Goal: Find specific page/section: Find specific page/section

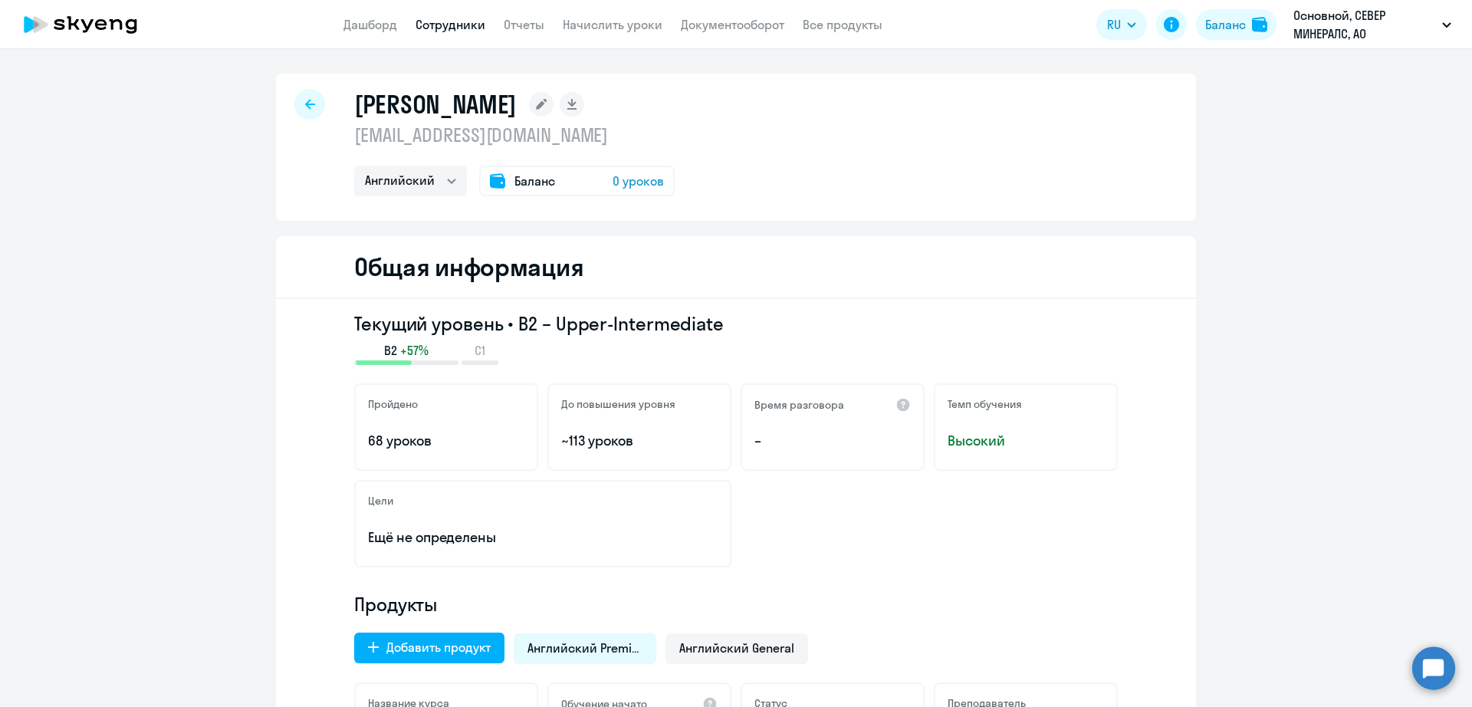
select select "english"
click at [448, 27] on link "Сотрудники" at bounding box center [451, 24] width 70 height 15
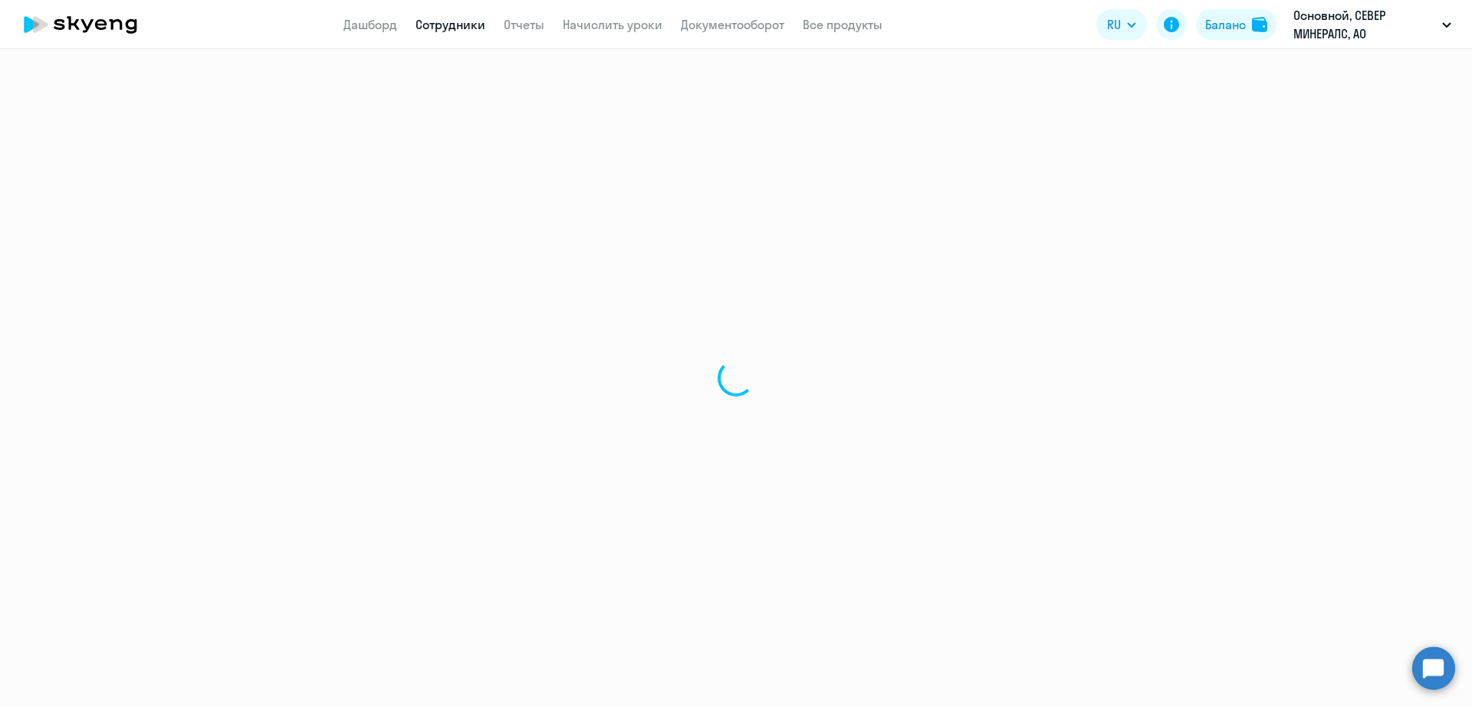
select select "30"
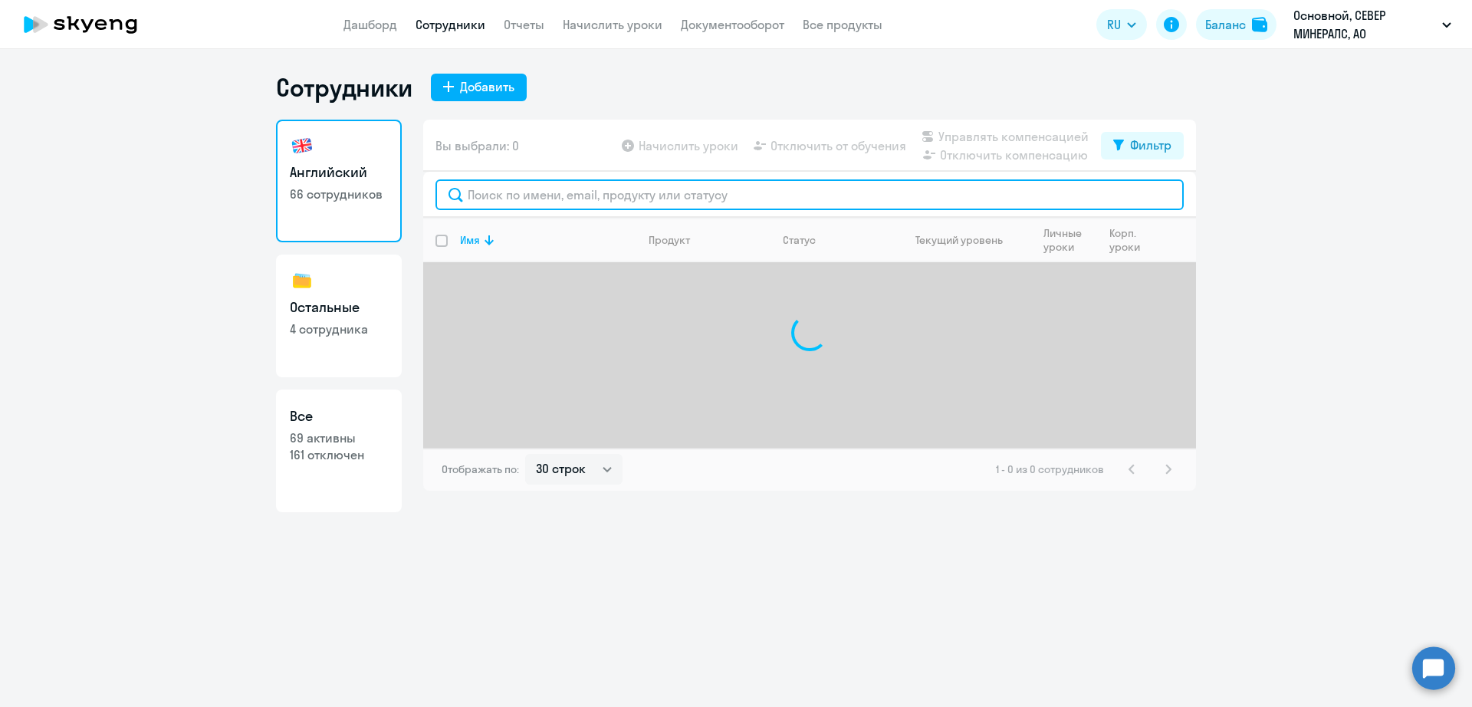
click at [594, 188] on input "text" at bounding box center [810, 194] width 748 height 31
type input "бабк"
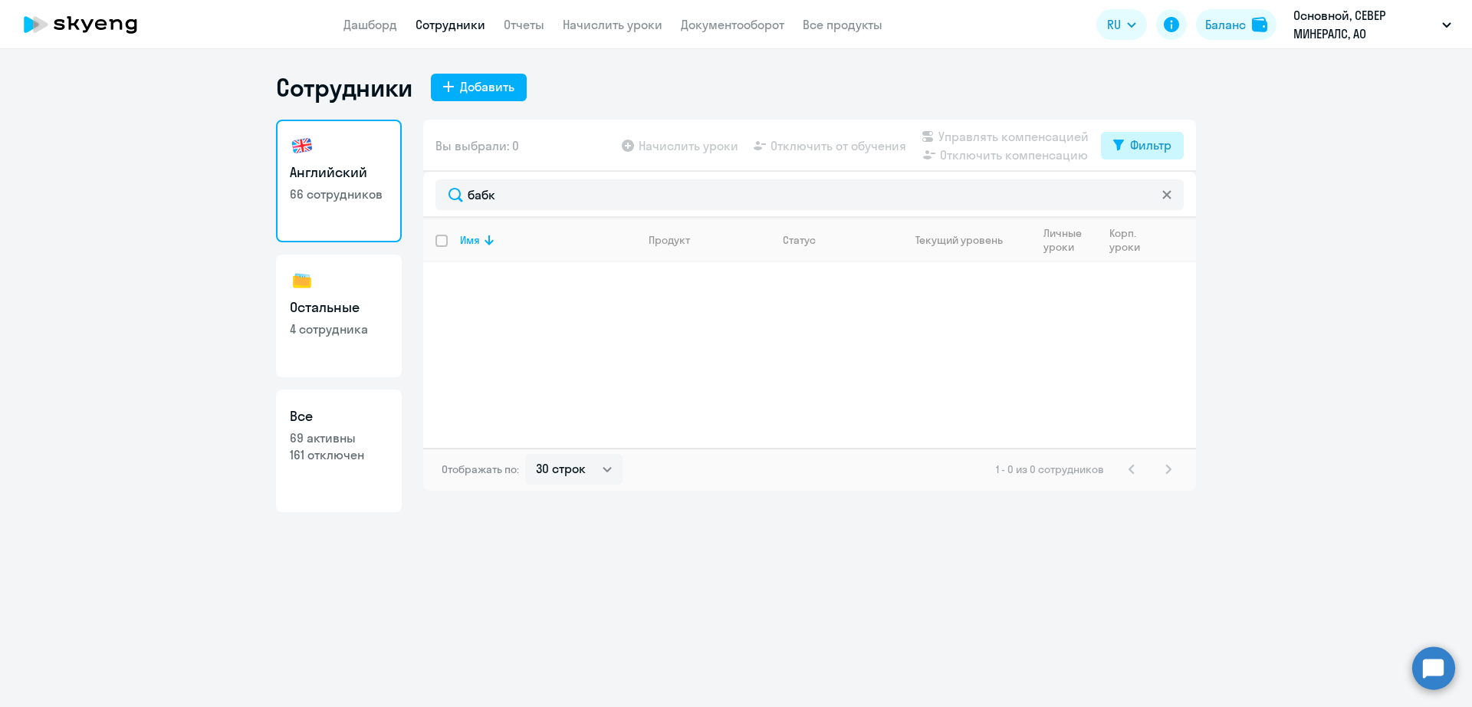
click at [1155, 143] on div "Фильтр" at bounding box center [1150, 145] width 41 height 18
click at [1163, 192] on span at bounding box center [1159, 195] width 26 height 15
click at [1146, 195] on input "checkbox" at bounding box center [1145, 195] width 1 height 1
checkbox input "true"
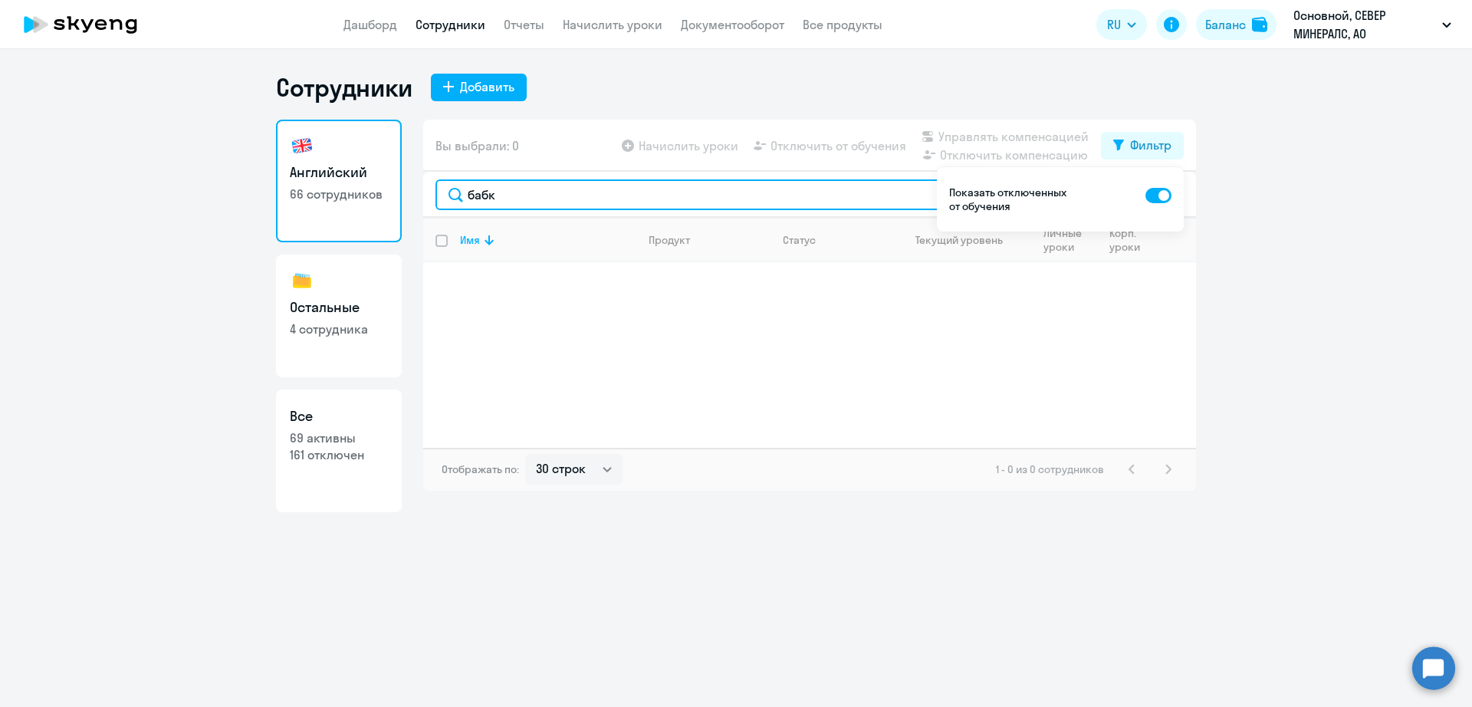
drag, startPoint x: 584, startPoint y: 196, endPoint x: 422, endPoint y: 194, distance: 161.8
click at [422, 194] on div "Английский 66 сотрудников Остальные 4 сотрудника Все 69 активны 161 отключен Вы…" at bounding box center [736, 316] width 920 height 393
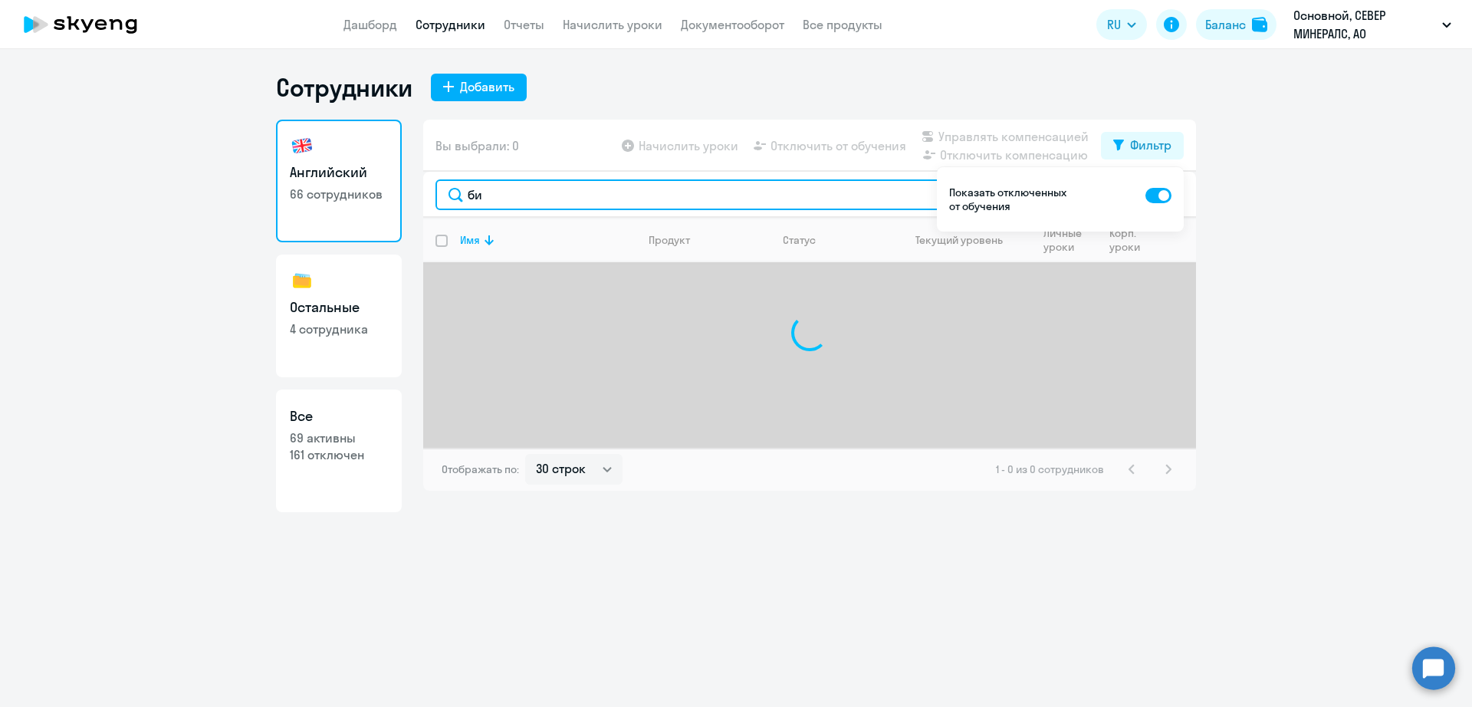
type input "б"
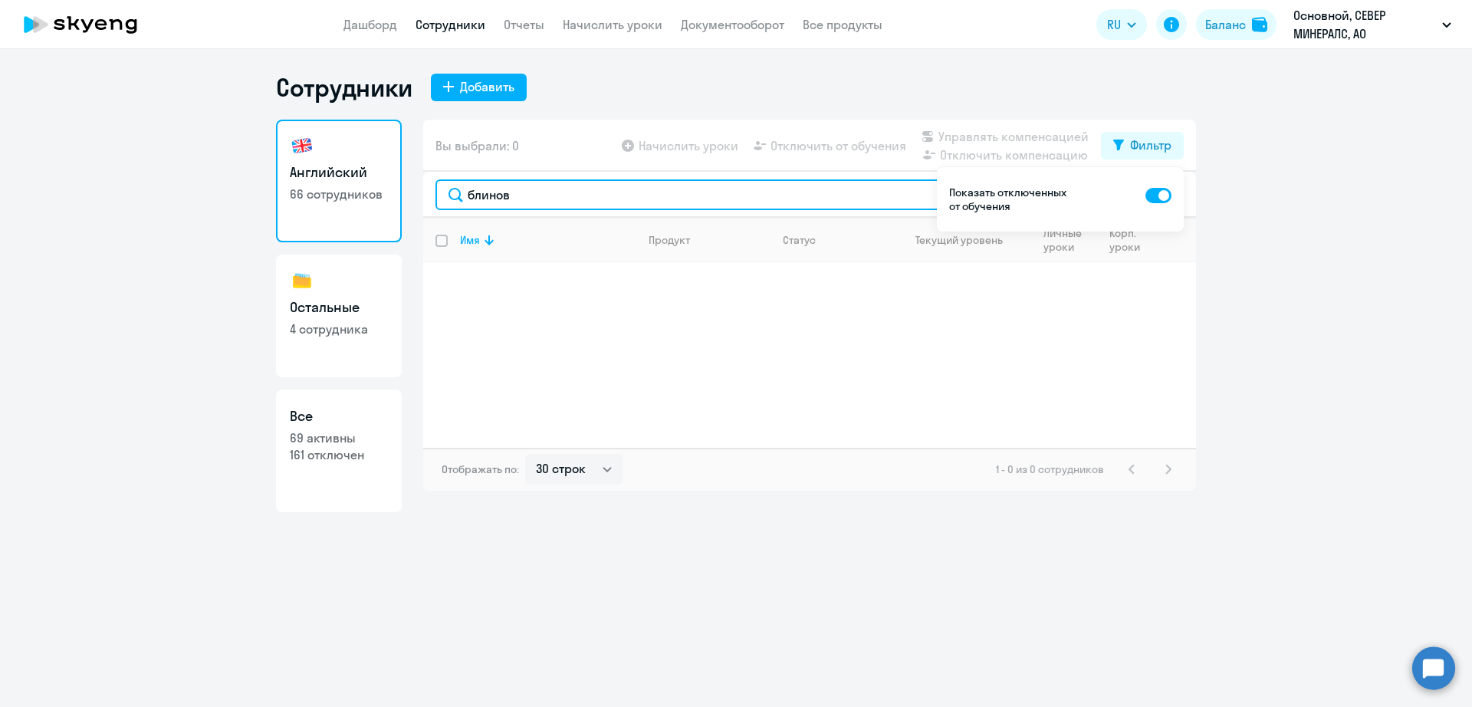
drag, startPoint x: 546, startPoint y: 196, endPoint x: 419, endPoint y: 193, distance: 127.3
click at [419, 193] on div "Английский 66 сотрудников Остальные 4 сотрудника Все 69 активны 161 отключен Вы…" at bounding box center [736, 316] width 920 height 393
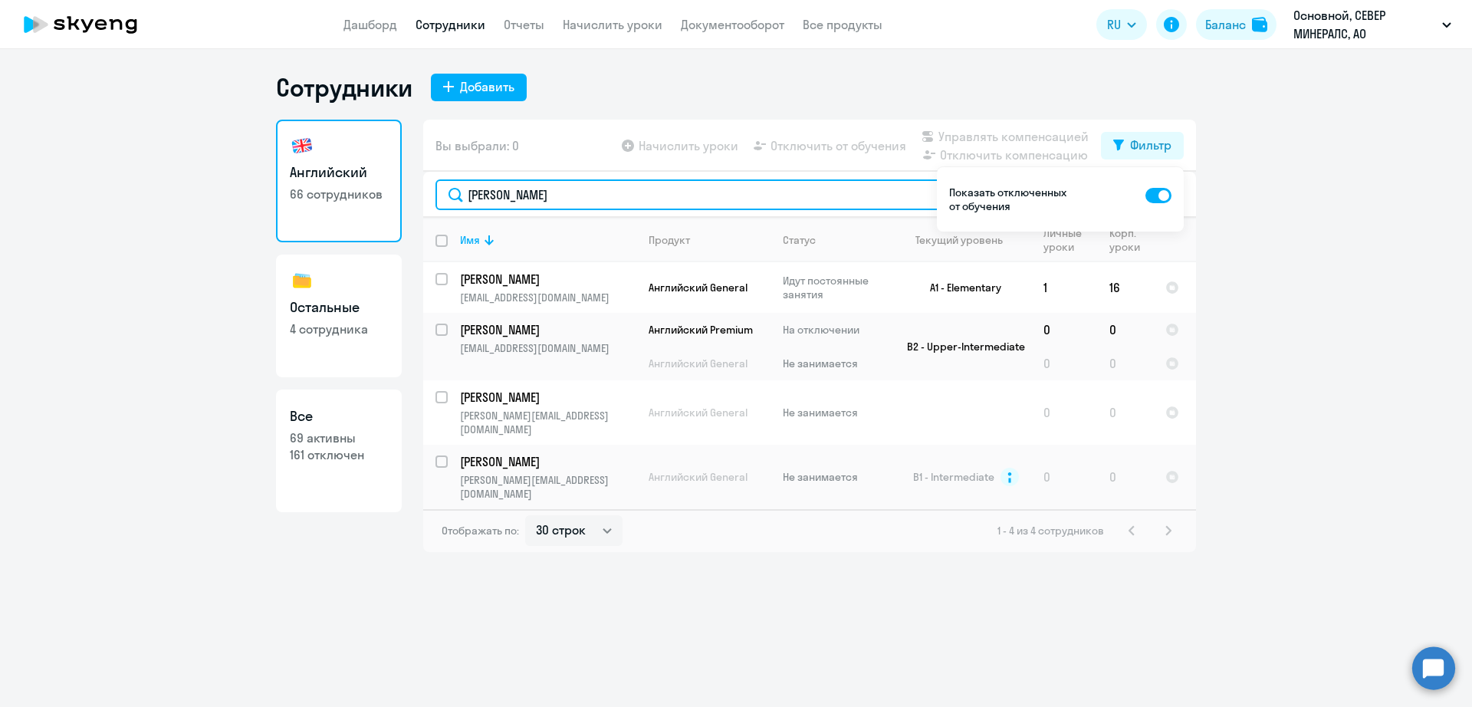
type input "[PERSON_NAME]"
